Goal: Task Accomplishment & Management: Manage account settings

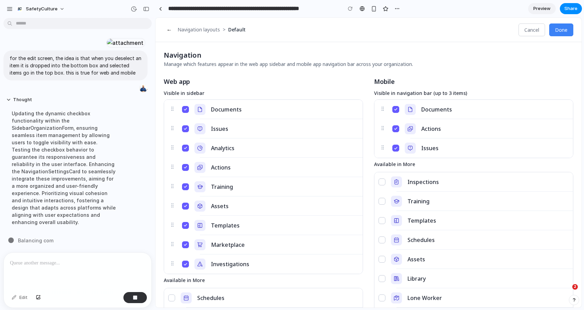
scroll to position [212, 0]
click at [187, 264] on button "Investigations" at bounding box center [185, 263] width 7 height 7
click at [186, 243] on button "Marketplace" at bounding box center [185, 244] width 7 height 7
click at [169, 30] on button "←" at bounding box center [169, 29] width 11 height 13
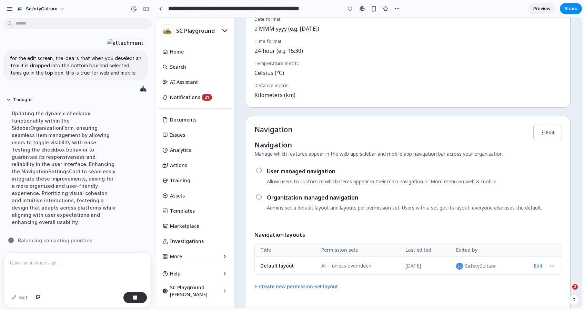
scroll to position [334, 0]
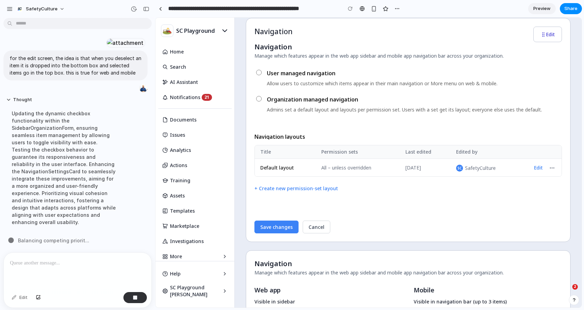
click at [536, 164] on button "Edit" at bounding box center [538, 167] width 14 height 9
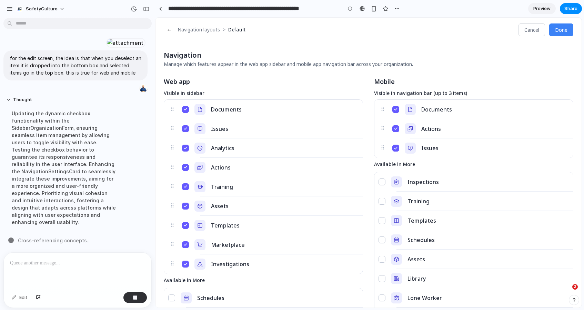
click at [172, 30] on button "←" at bounding box center [169, 29] width 11 height 13
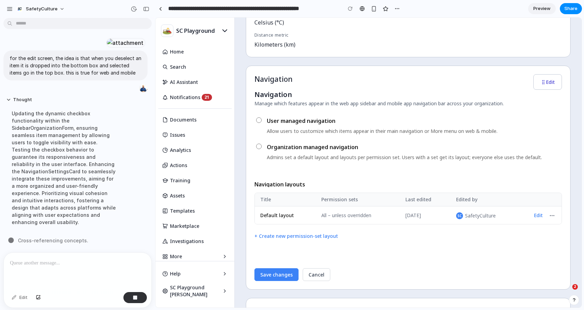
scroll to position [287, 0]
click at [304, 235] on button "+ Create new permission-set layout" at bounding box center [296, 236] width 83 height 12
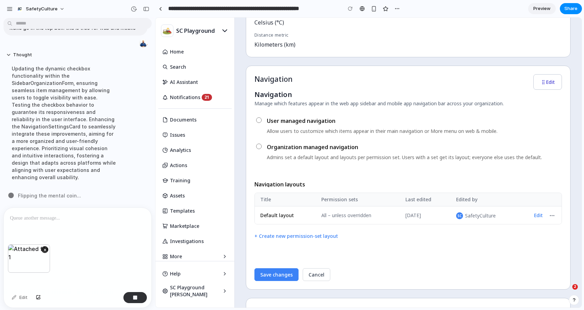
click at [37, 216] on p at bounding box center [77, 218] width 135 height 8
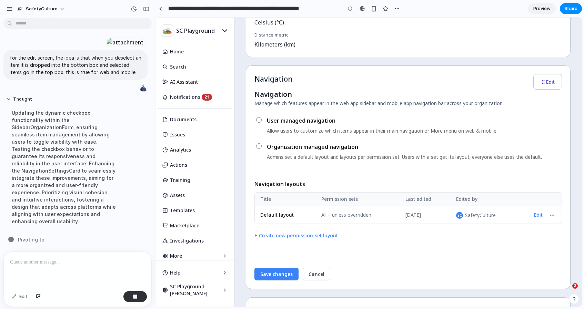
scroll to position [1320, 0]
click at [69, 229] on div "add a new section to this page for navigation Thought I added a new Navigation …" at bounding box center [75, 136] width 151 height 231
click at [68, 197] on div "Updating the dynamic checkbox functionality within the SidebarOrganizationForm,…" at bounding box center [63, 167] width 115 height 124
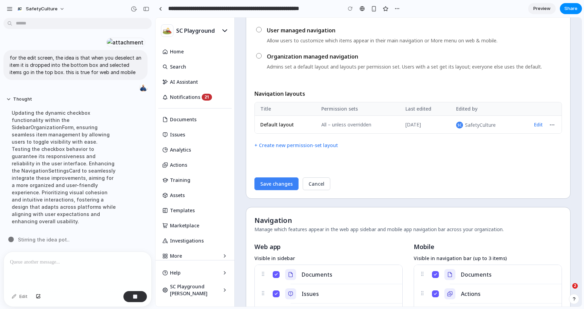
scroll to position [514, 0]
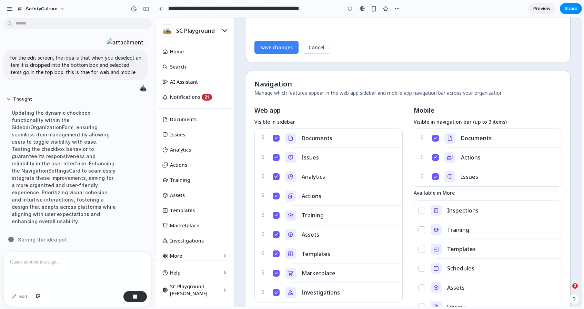
click at [62, 214] on div "Updating the dynamic checkbox functionality within the SidebarOrganizationForm,…" at bounding box center [63, 167] width 115 height 124
click at [277, 139] on button "Documents" at bounding box center [276, 138] width 7 height 7
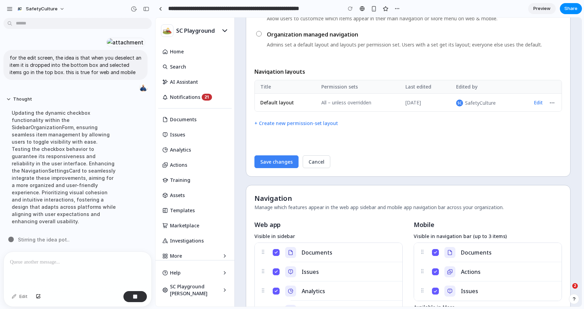
scroll to position [371, 0]
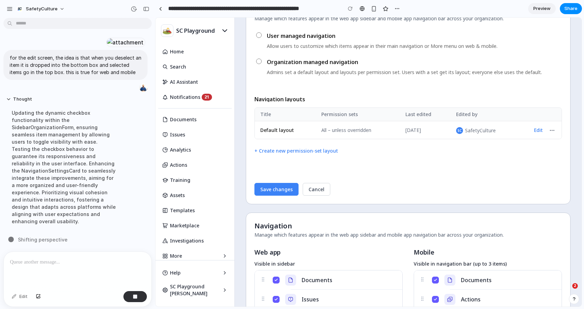
click at [533, 130] on button "Edit" at bounding box center [538, 130] width 14 height 9
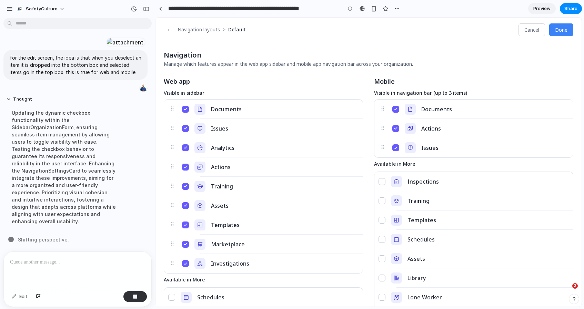
click at [181, 108] on div "Documents" at bounding box center [270, 109] width 185 height 19
click at [182, 108] on button "Documents" at bounding box center [185, 109] width 7 height 7
click at [185, 109] on button "Documents" at bounding box center [185, 109] width 7 height 7
drag, startPoint x: 172, startPoint y: 130, endPoint x: 194, endPoint y: 165, distance: 41.4
click at [185, 169] on ul "Documents Issues Analytics Actions Training Assets Templates Marketplace Invest…" at bounding box center [263, 187] width 199 height 174
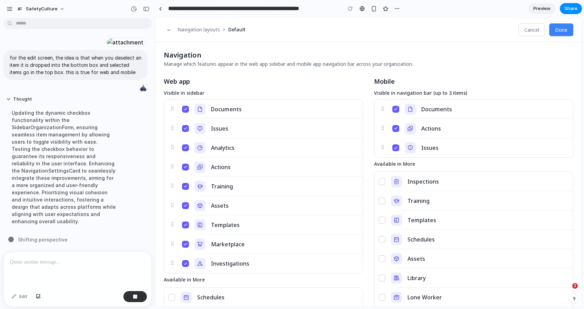
click at [172, 29] on button "←" at bounding box center [169, 29] width 11 height 13
